Goal: Task Accomplishment & Management: Complete application form

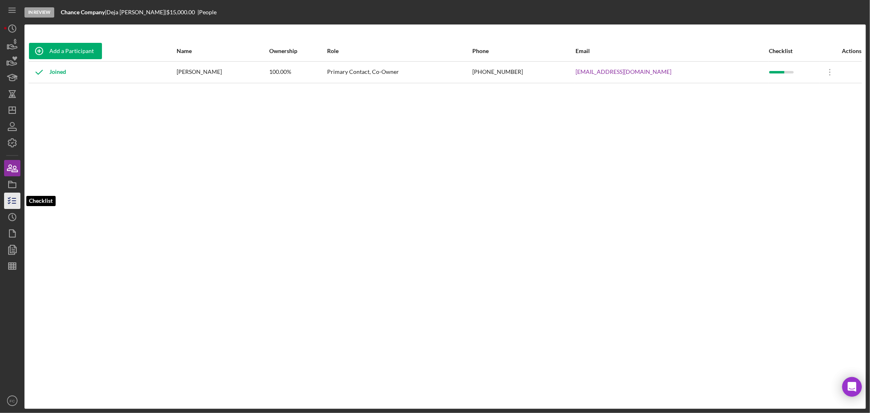
click at [13, 195] on icon "button" at bounding box center [12, 201] width 20 height 20
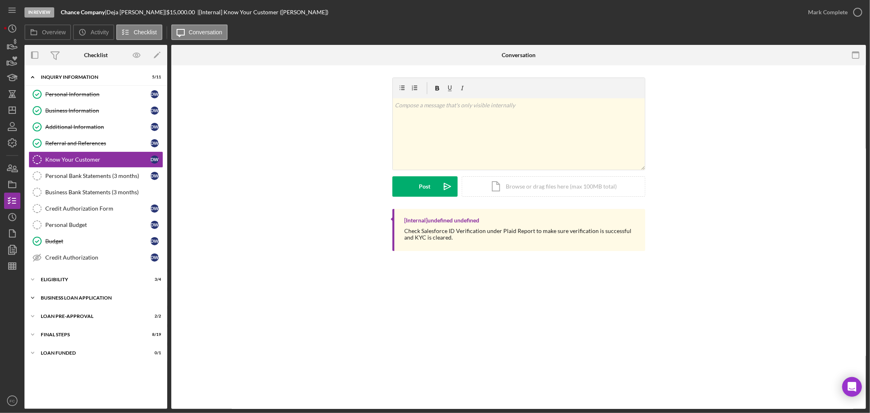
click at [62, 301] on div "Icon/Expander BUSINESS LOAN APPLICATION 16 / 27" at bounding box center [95, 298] width 143 height 16
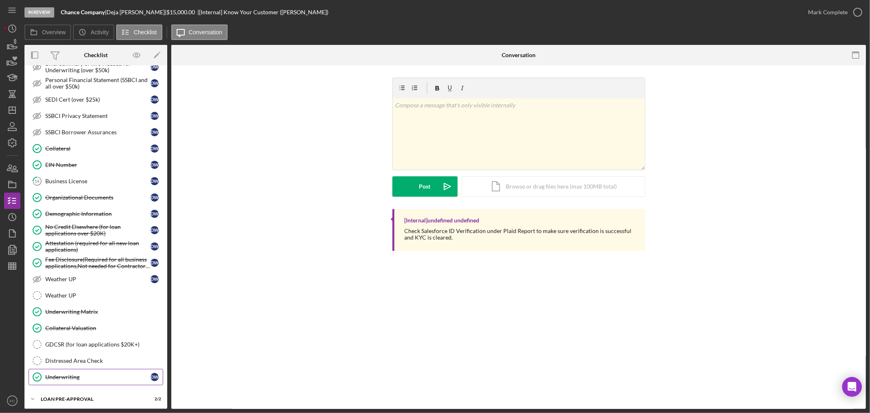
scroll to position [405, 0]
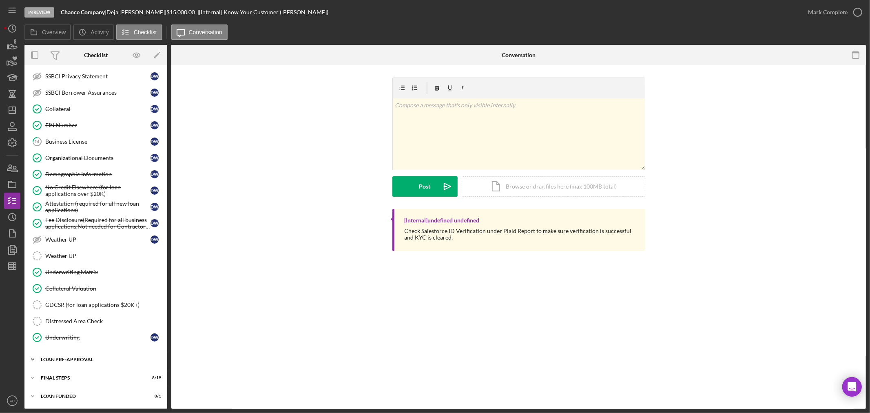
click at [64, 365] on div "Icon/Expander LOAN PRE-APPROVAL 2 / 2" at bounding box center [95, 359] width 143 height 16
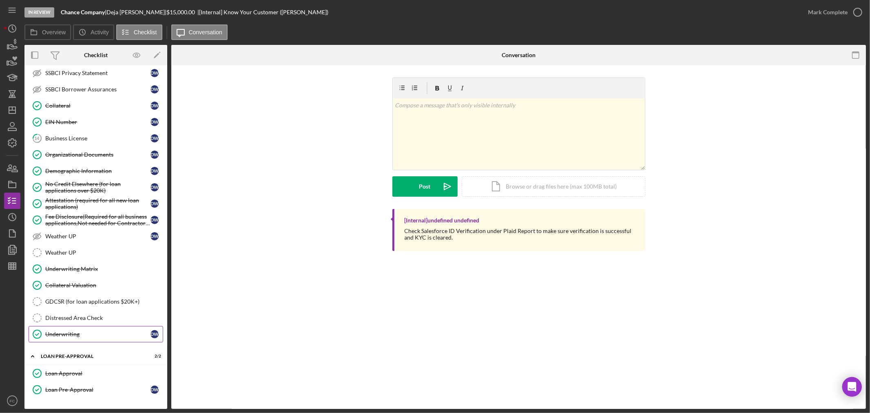
scroll to position [442, 0]
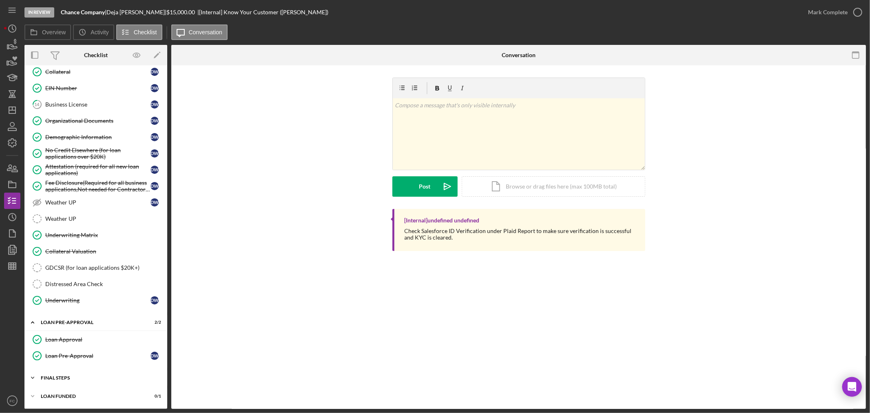
click at [60, 377] on div "FINAL STEPS" at bounding box center [99, 377] width 116 height 5
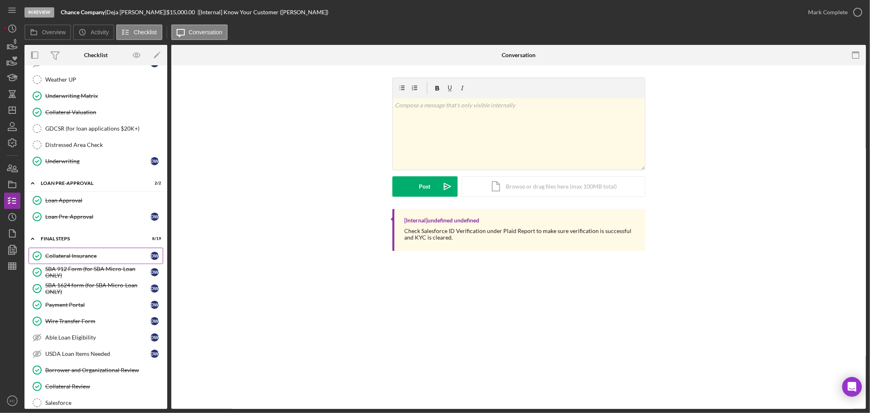
scroll to position [714, 0]
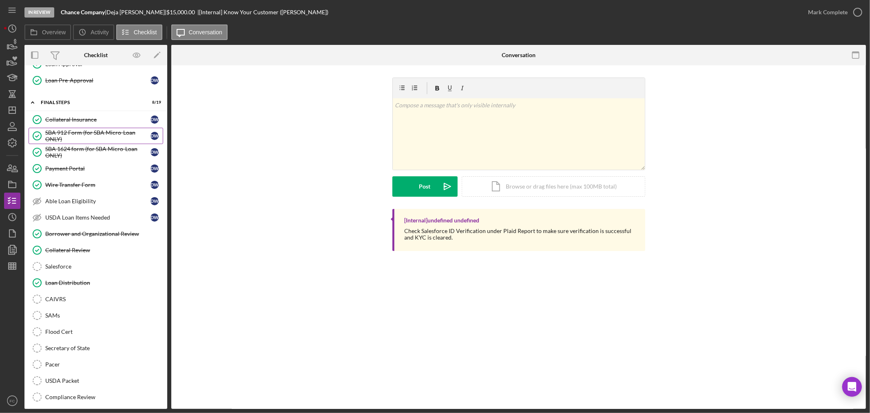
click at [79, 136] on div "SBA 912 Form (for SBA Micro-Loan ONLY)" at bounding box center [97, 135] width 105 height 13
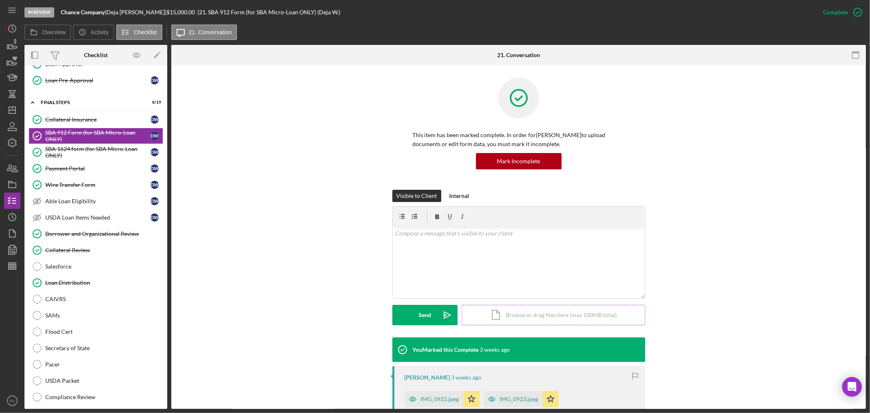
scroll to position [91, 0]
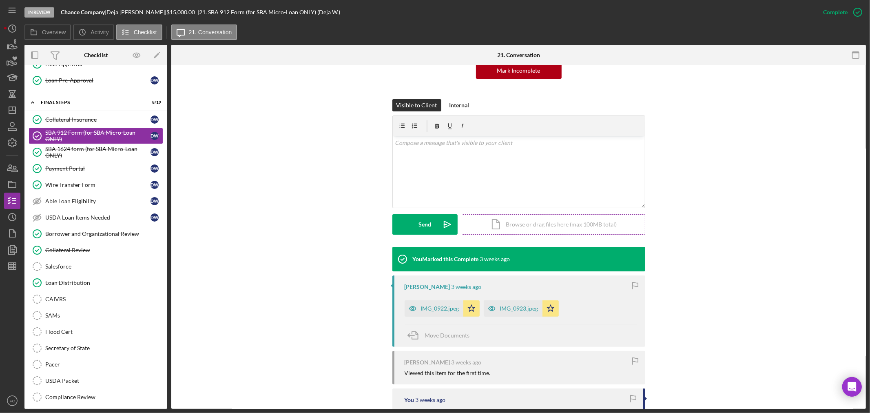
click at [487, 226] on div "Icon/Document Browse or drag files here (max 100MB total) Tap to choose files o…" at bounding box center [554, 224] width 184 height 20
click at [410, 218] on button "Upload Icon/Upload" at bounding box center [424, 224] width 65 height 20
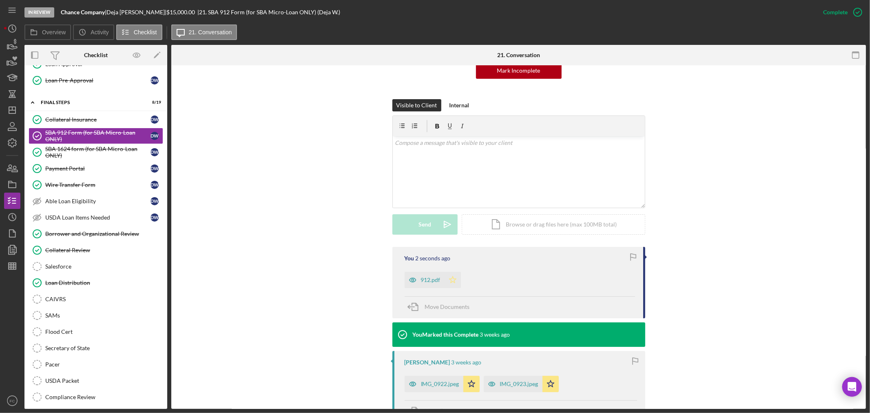
click at [450, 278] on icon "Icon/Star" at bounding box center [453, 280] width 16 height 16
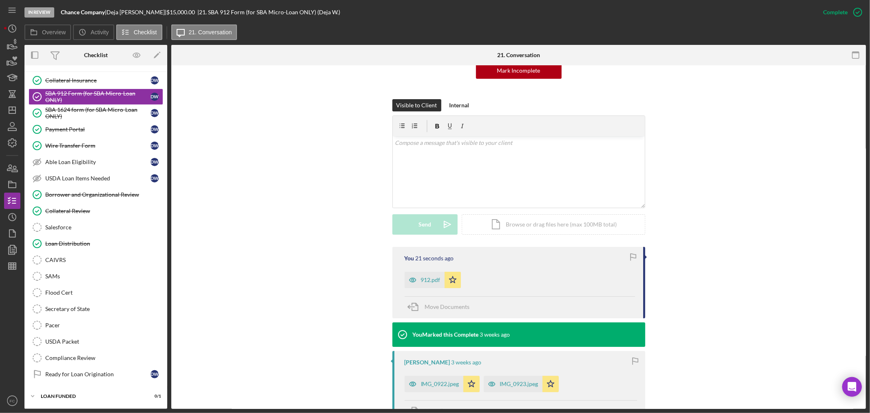
click at [707, 369] on div "You 21 seconds ago 912.pdf Icon/Star Move Documents You Marked this Complete [D…" at bounding box center [519, 405] width 670 height 317
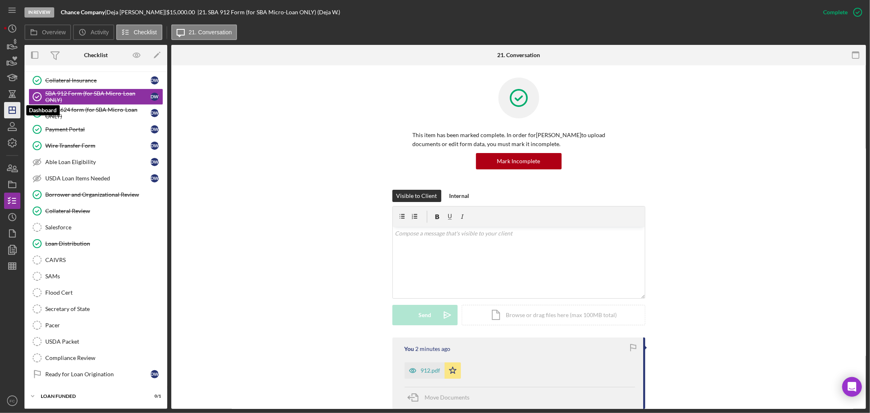
click at [12, 113] on polygon "button" at bounding box center [12, 110] width 7 height 7
